Goal: Transaction & Acquisition: Purchase product/service

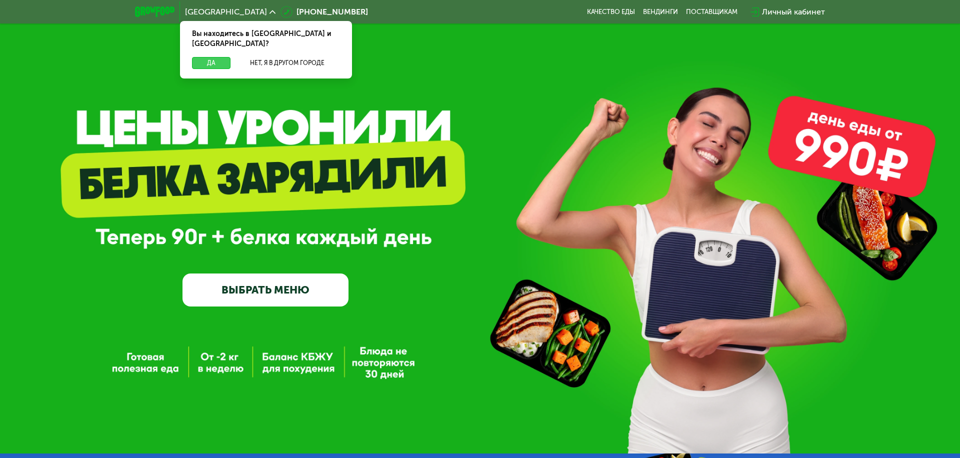
click at [211, 57] on button "Да" at bounding box center [211, 63] width 38 height 12
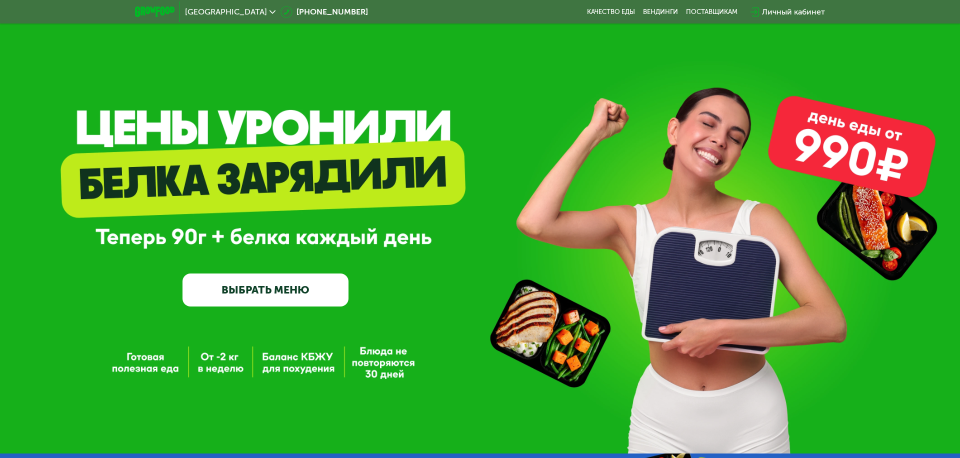
click at [203, 11] on span "Москва" at bounding box center [226, 12] width 82 height 8
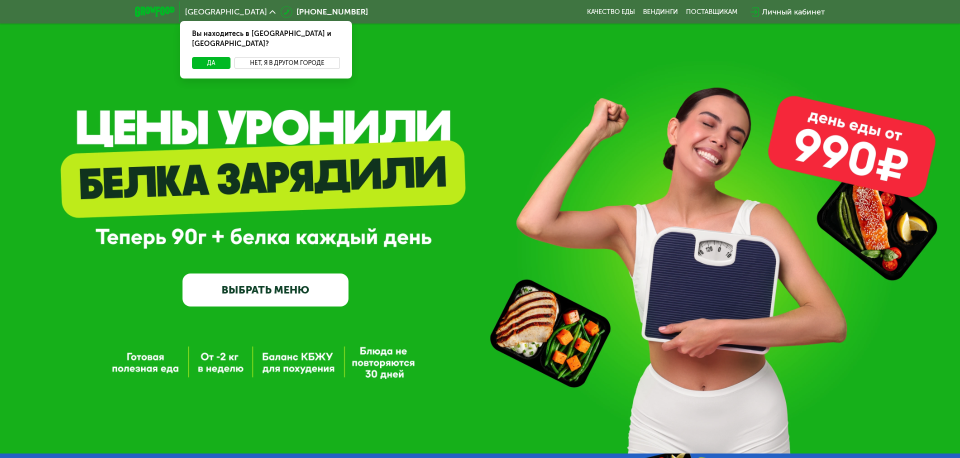
click at [287, 57] on button "Нет, я в другом городе" at bounding box center [286, 63] width 105 height 12
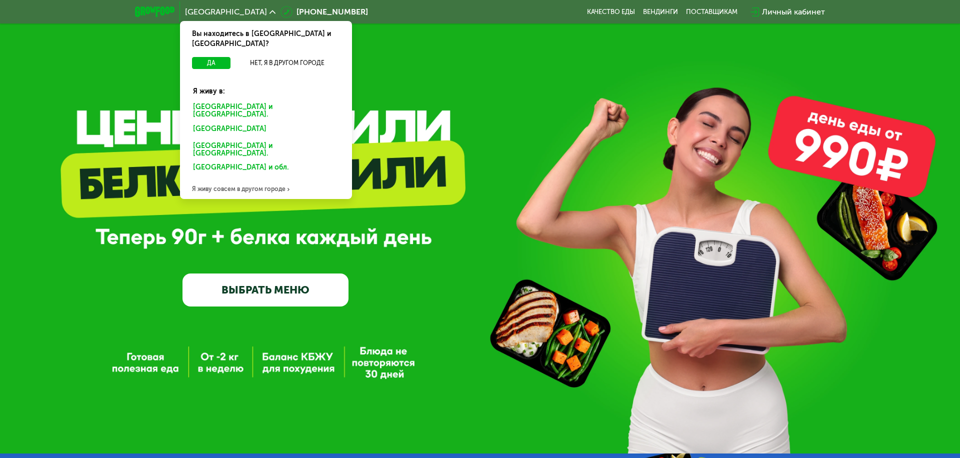
click at [266, 122] on div "Санкт-Петербурге и обл." at bounding box center [264, 130] width 156 height 16
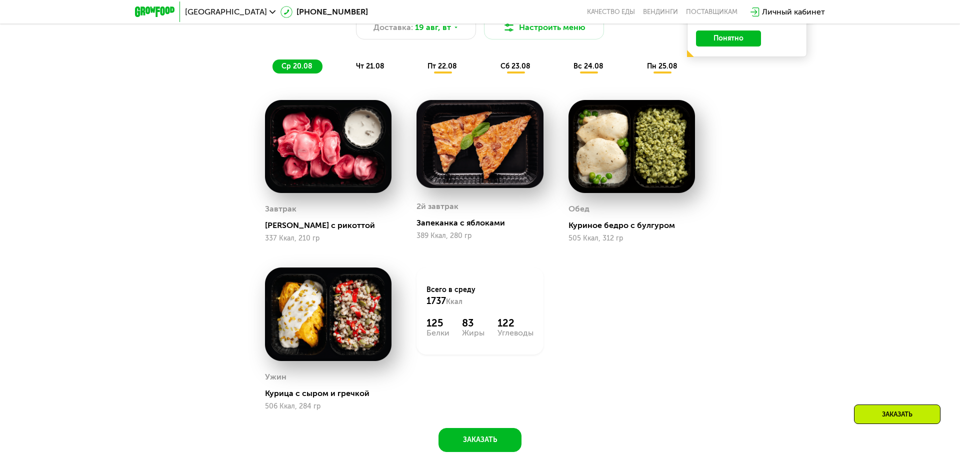
scroll to position [700, 0]
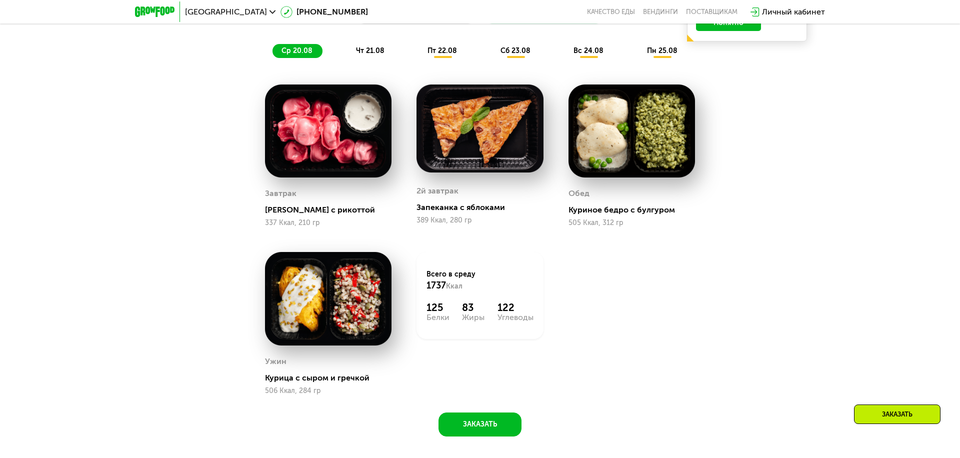
click at [296, 50] on span "ср 20.08" at bounding box center [296, 50] width 31 height 8
click at [370, 50] on span "чт 21.08" at bounding box center [370, 50] width 28 height 8
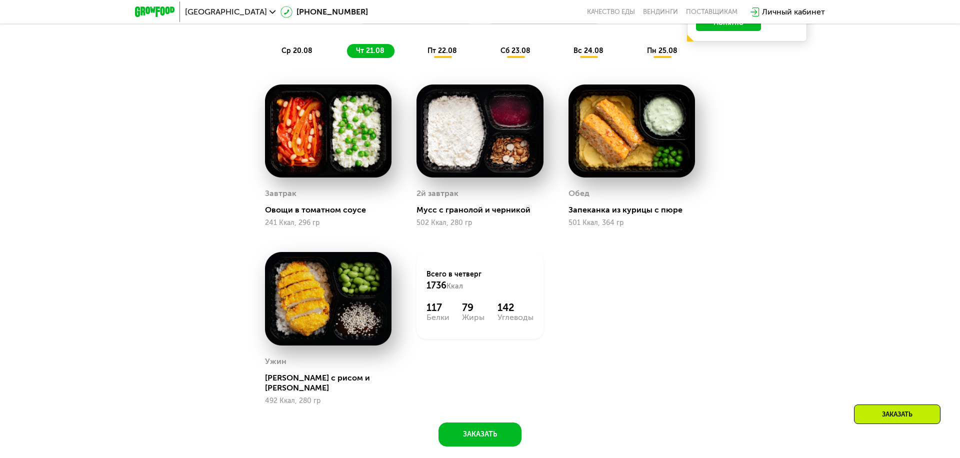
click at [442, 50] on span "пт 22.08" at bounding box center [441, 50] width 29 height 8
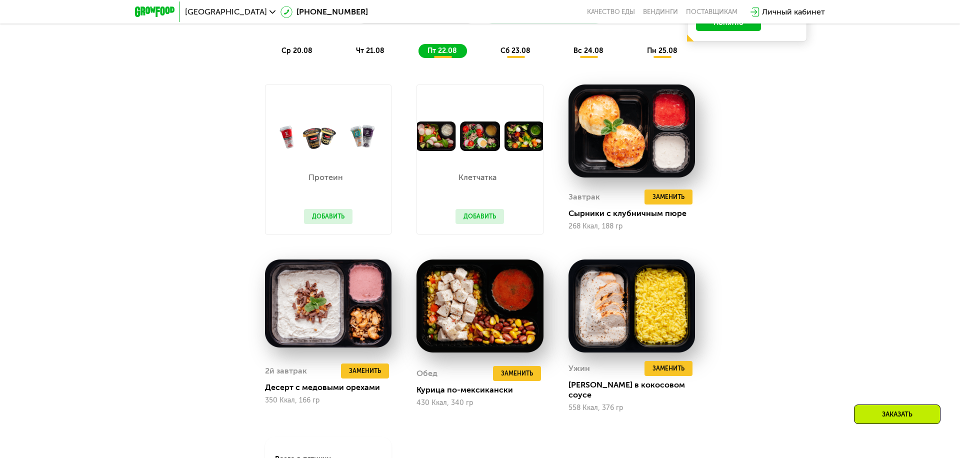
click at [516, 50] on span "сб 23.08" at bounding box center [515, 50] width 30 height 8
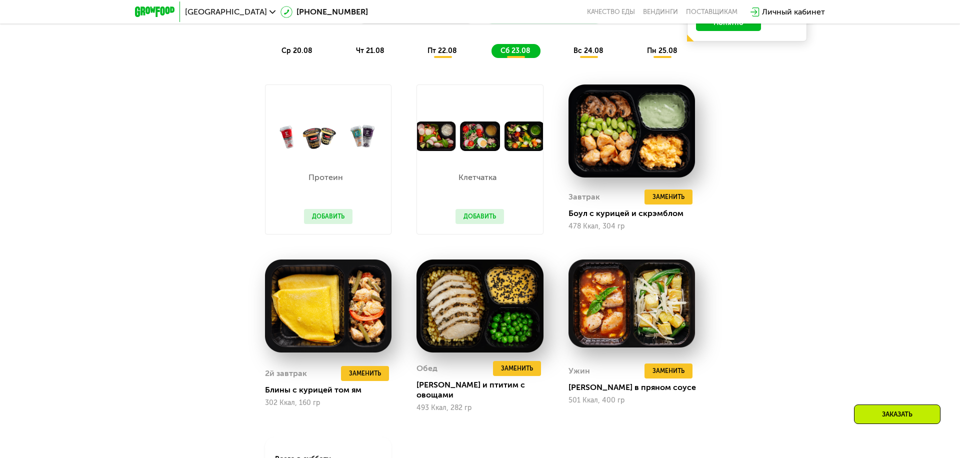
click at [589, 50] on span "вс 24.08" at bounding box center [588, 50] width 30 height 8
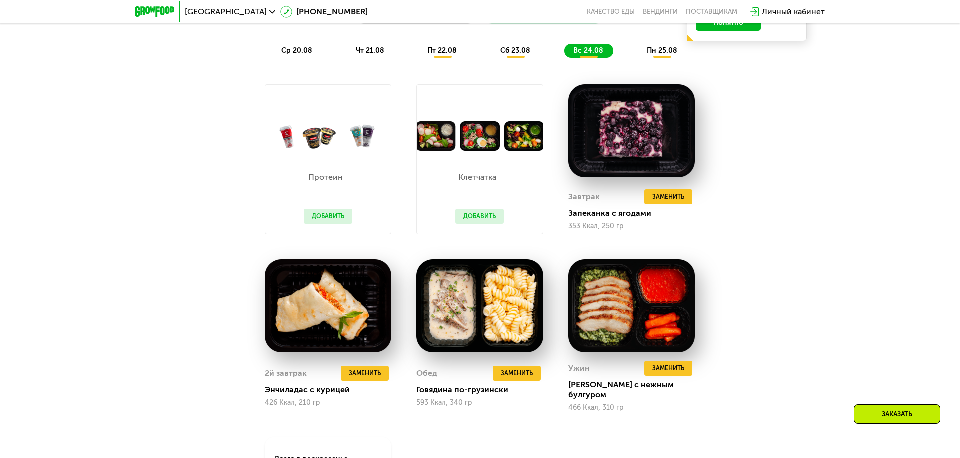
click at [663, 50] on span "пн 25.08" at bounding box center [662, 50] width 30 height 8
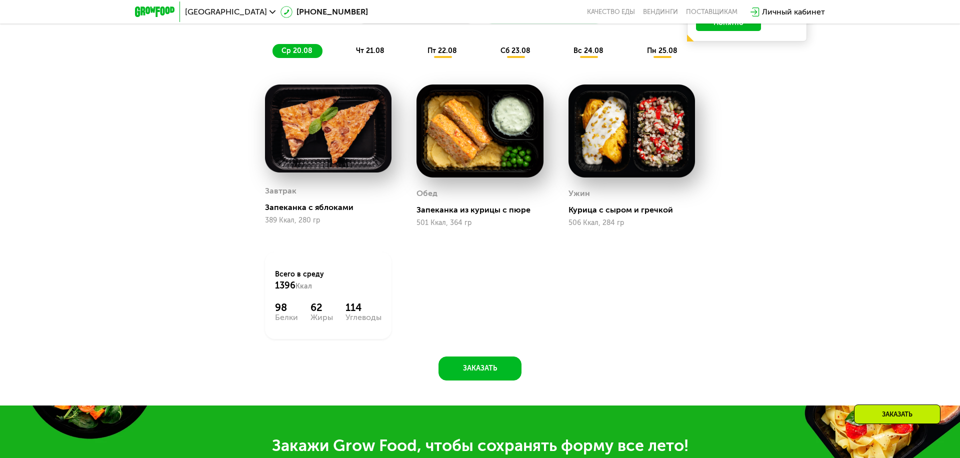
click at [296, 50] on span "ср 20.08" at bounding box center [296, 50] width 31 height 8
click at [370, 50] on span "чт 21.08" at bounding box center [370, 50] width 28 height 8
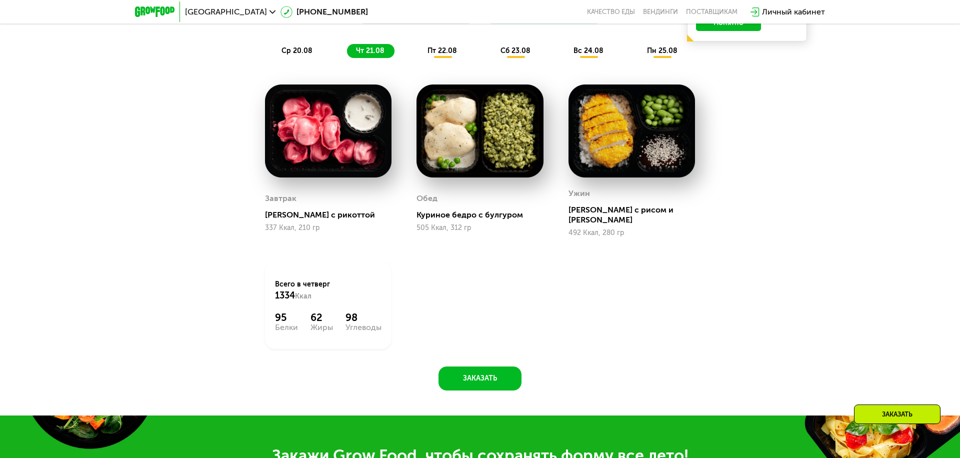
click at [442, 50] on span "пт 22.08" at bounding box center [441, 50] width 29 height 8
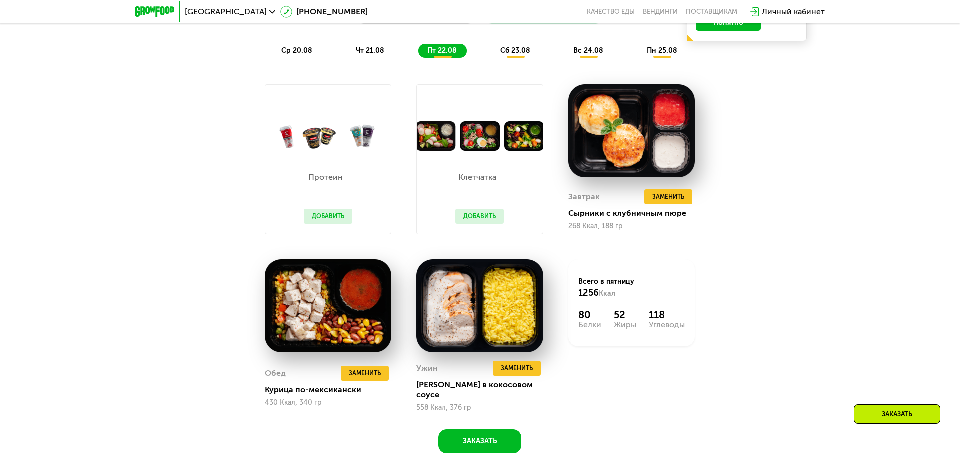
click at [516, 50] on span "сб 23.08" at bounding box center [515, 50] width 30 height 8
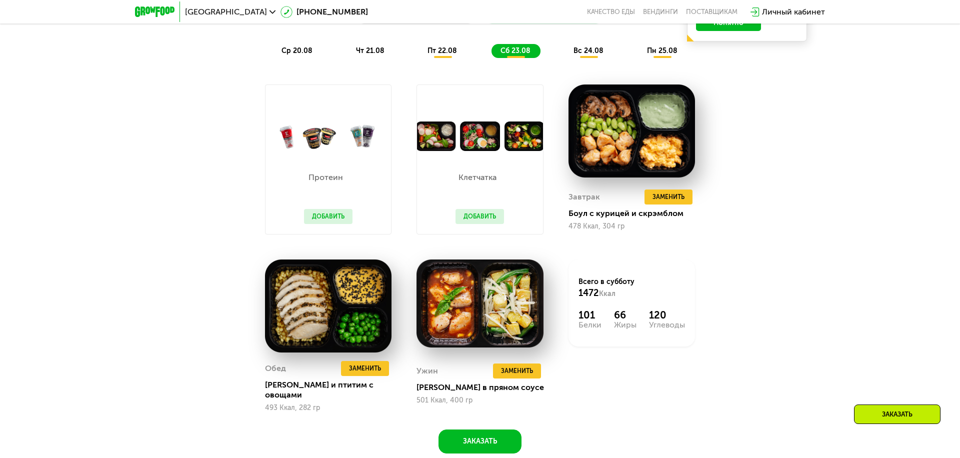
click at [589, 50] on span "вс 24.08" at bounding box center [588, 50] width 30 height 8
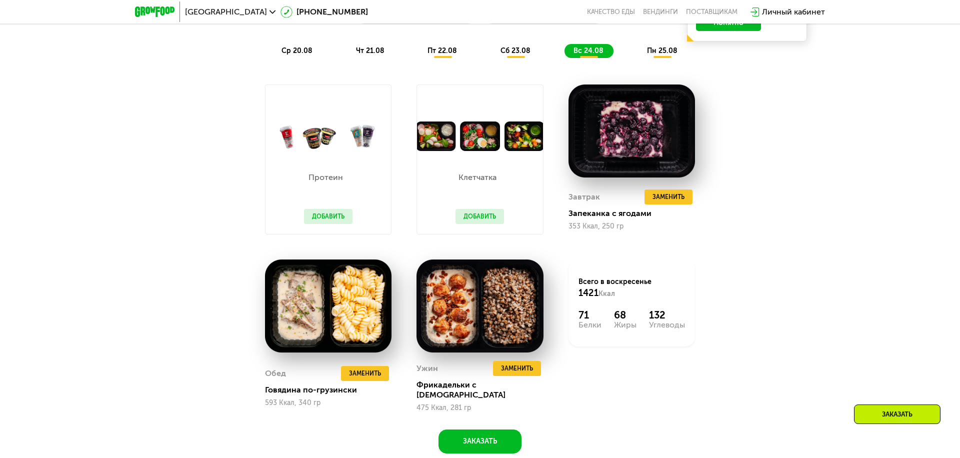
click at [663, 50] on span "пн 25.08" at bounding box center [662, 50] width 30 height 8
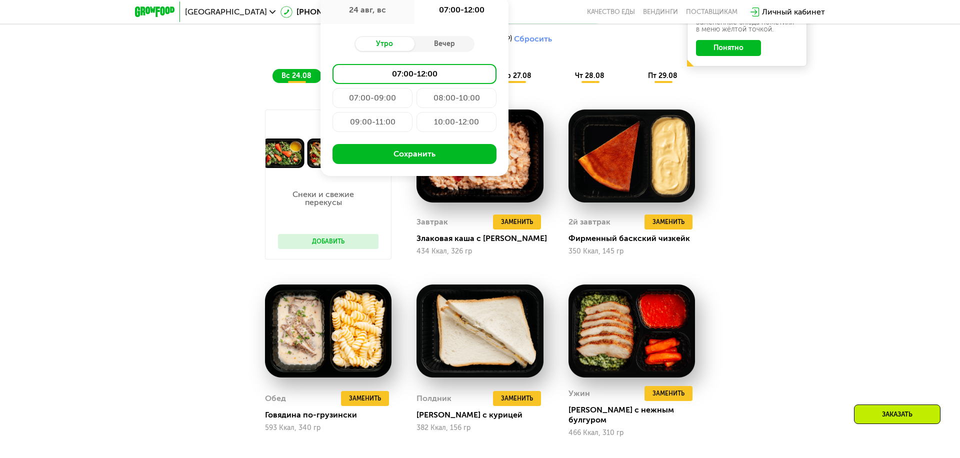
type input "**********"
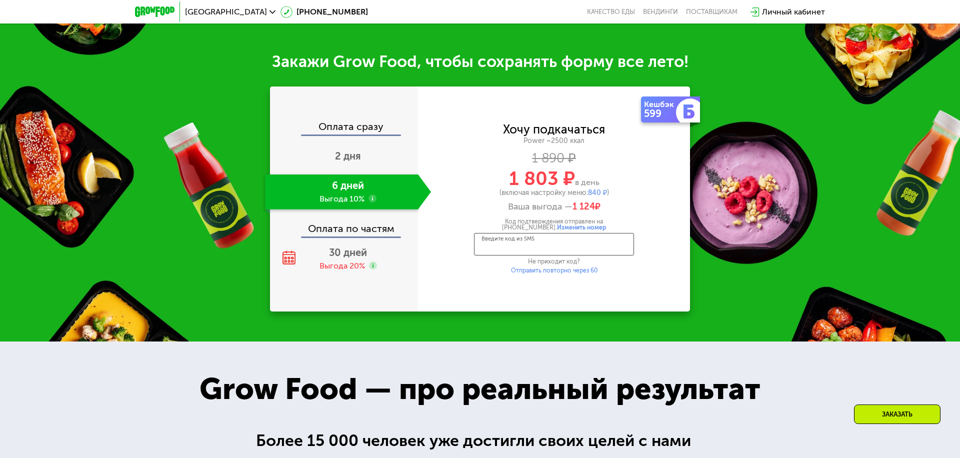
scroll to position [1358, 0]
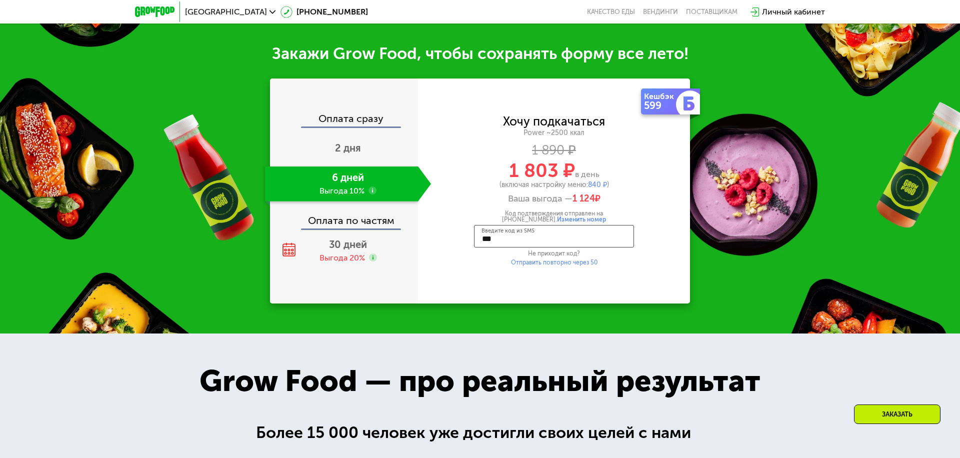
type input "****"
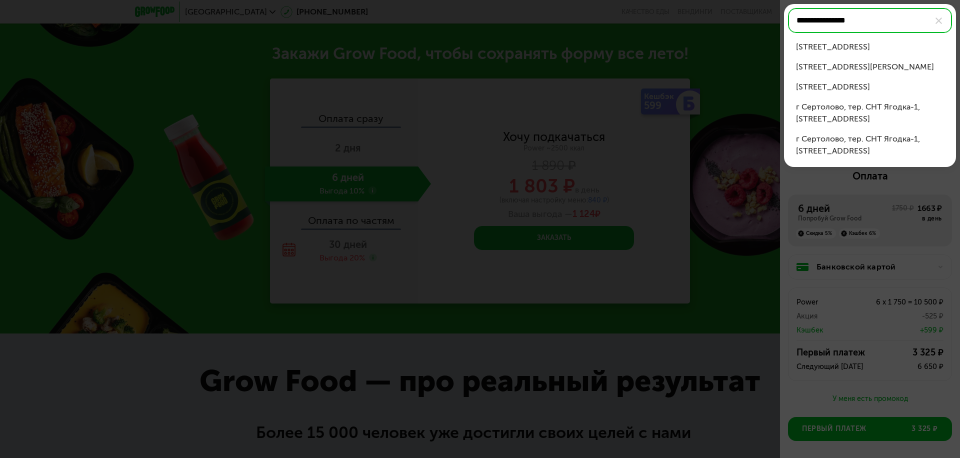
click at [870, 47] on div "[STREET_ADDRESS]" at bounding box center [870, 47] width 148 height 12
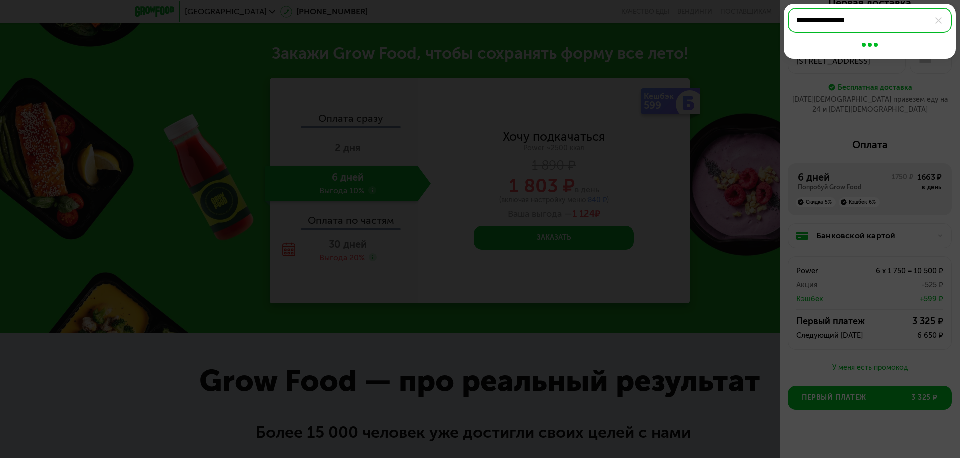
type input "**********"
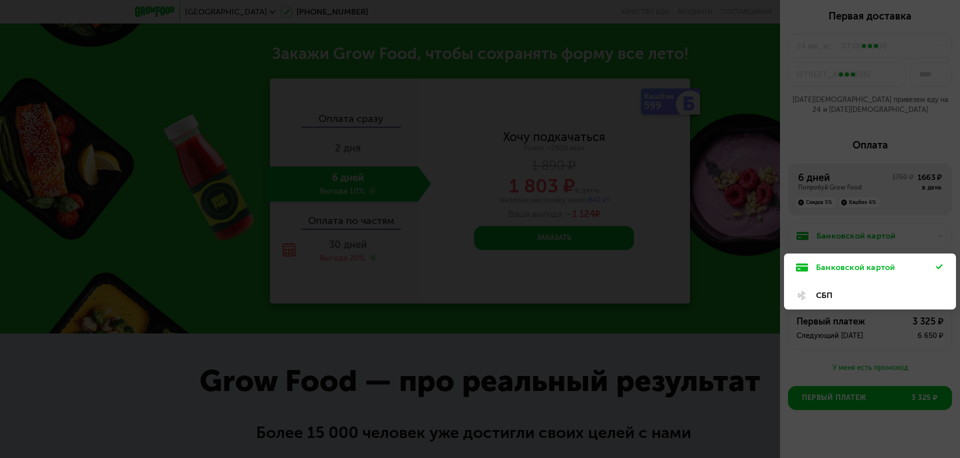
scroll to position [31, 0]
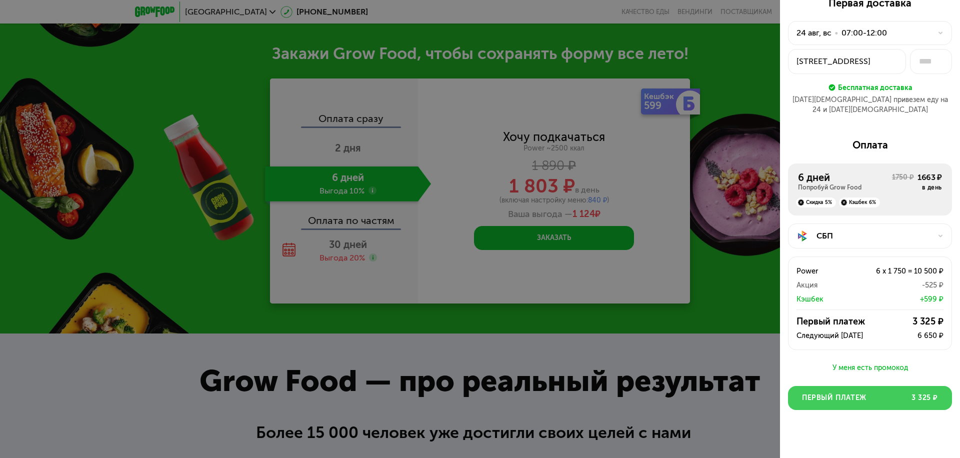
click at [870, 388] on button "Первый платеж 3 325 ₽" at bounding box center [870, 398] width 164 height 24
